Goal: Information Seeking & Learning: Learn about a topic

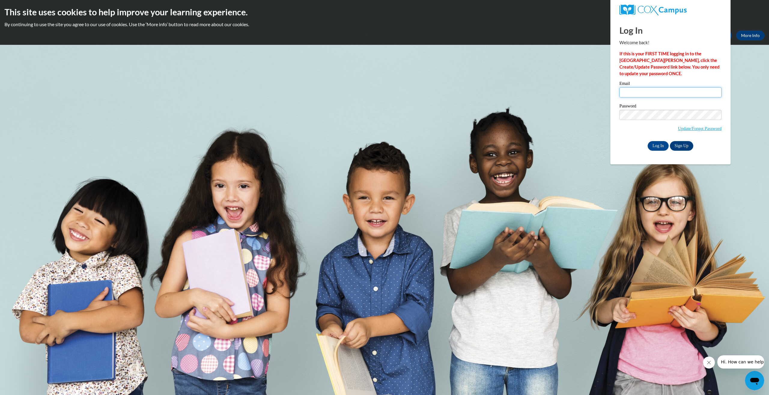
click at [684, 92] on input "Email" at bounding box center [671, 92] width 102 height 10
click at [631, 90] on input "Email" at bounding box center [671, 92] width 102 height 10
click at [627, 95] on input "Email" at bounding box center [671, 92] width 102 height 10
type input "anuradharathod21@gmail.com"
click at [648, 141] on input "Log In" at bounding box center [658, 146] width 21 height 10
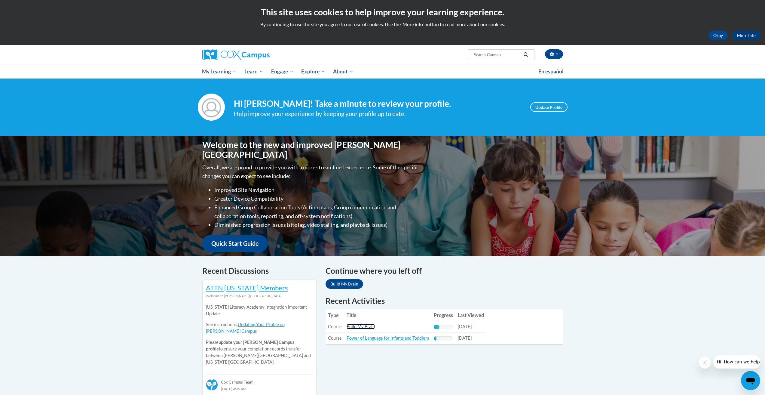
click at [350, 328] on link "Build My Brain" at bounding box center [361, 326] width 28 height 5
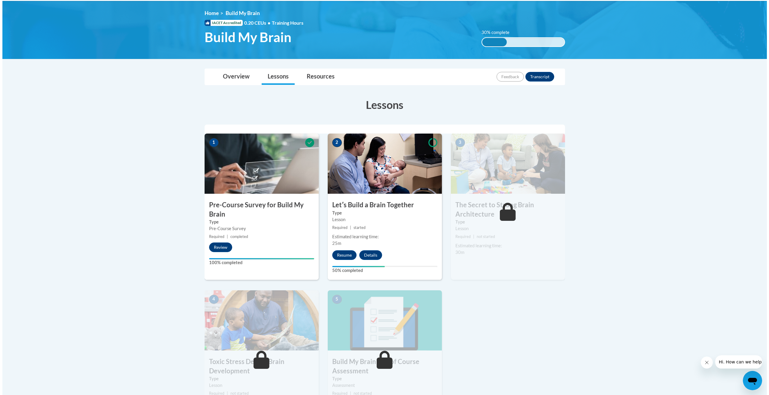
scroll to position [35, 0]
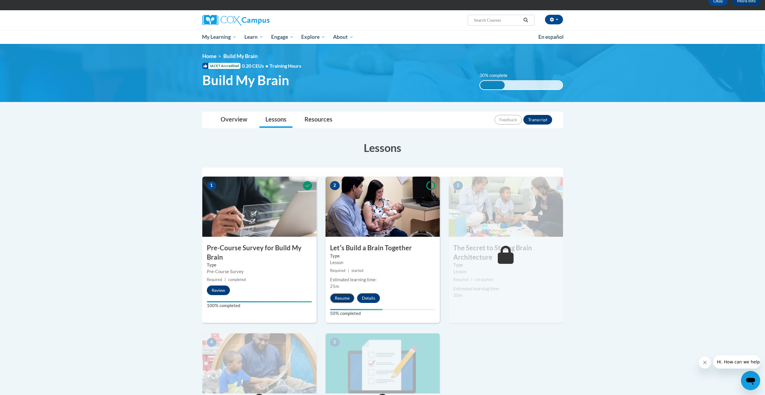
click at [341, 296] on button "Resume" at bounding box center [342, 298] width 24 height 10
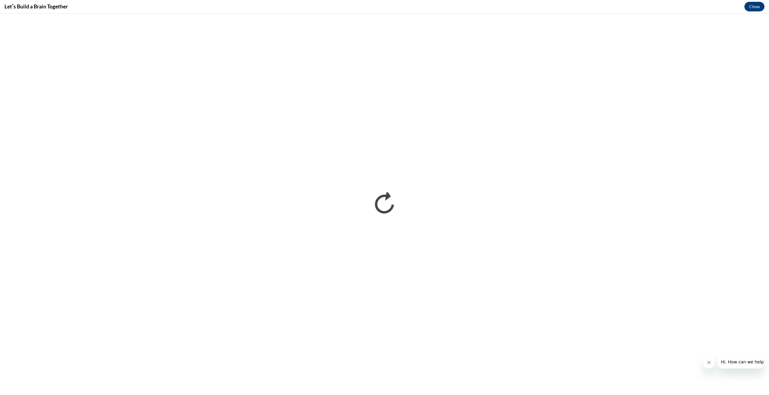
scroll to position [0, 0]
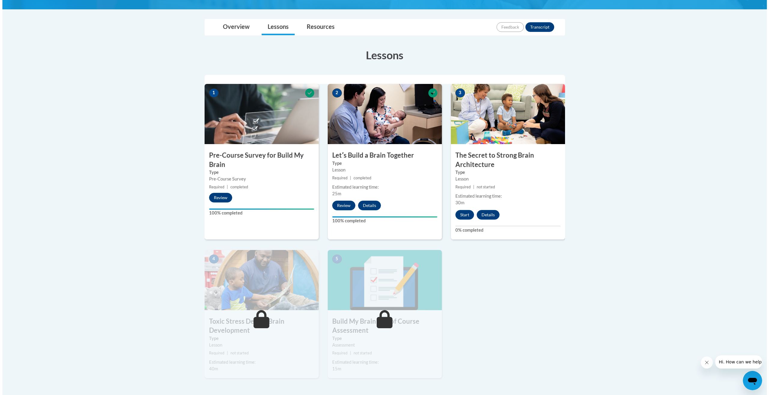
scroll to position [220, 0]
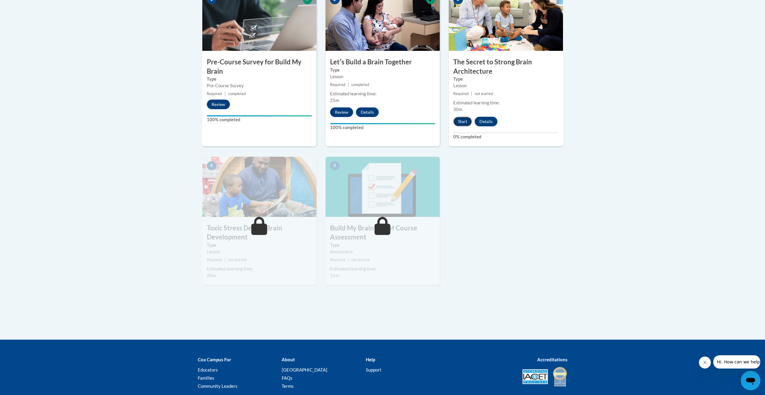
click at [459, 121] on button "Start" at bounding box center [462, 122] width 19 height 10
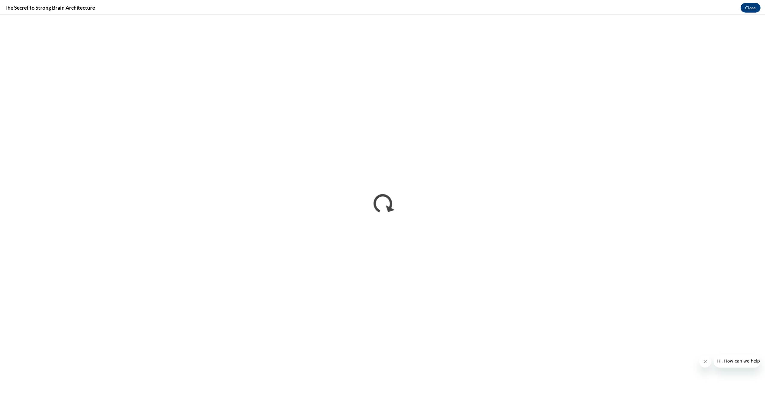
scroll to position [0, 0]
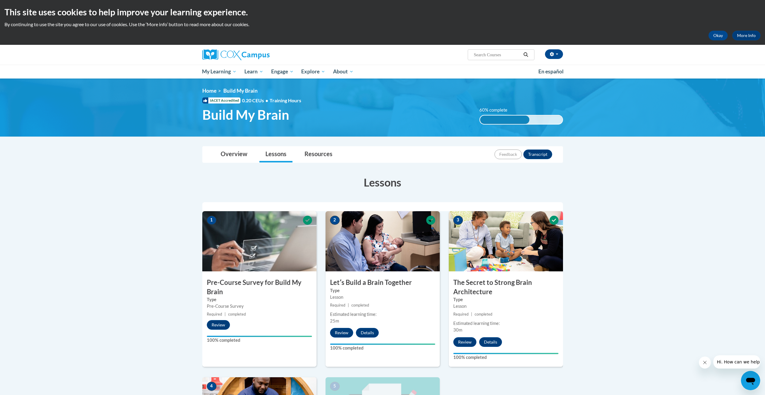
click at [608, 195] on body "This site uses cookies to help improve your learning experience. By continuing …" at bounding box center [382, 346] width 765 height 693
